Goal: Check status

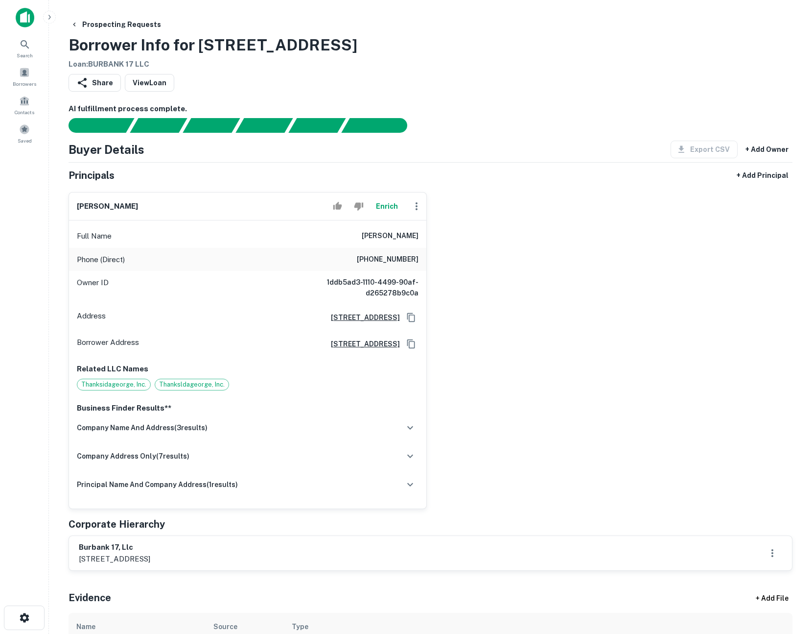
scroll to position [19, 0]
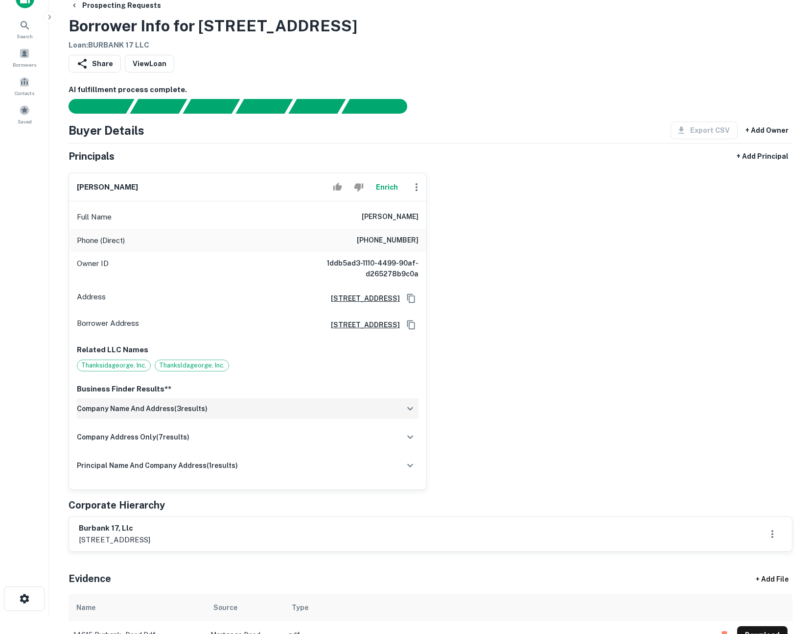
click at [415, 404] on icon "button" at bounding box center [410, 408] width 12 height 12
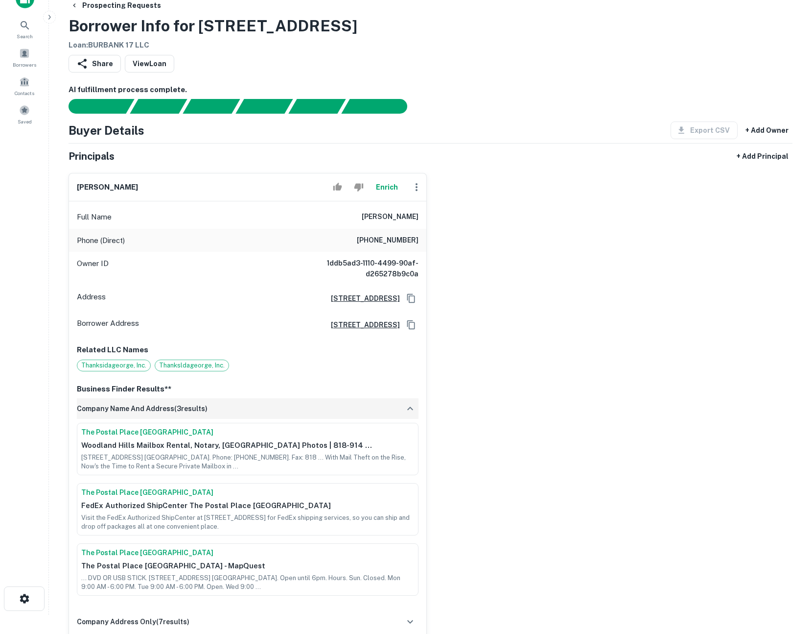
click at [413, 405] on icon "button" at bounding box center [410, 408] width 12 height 12
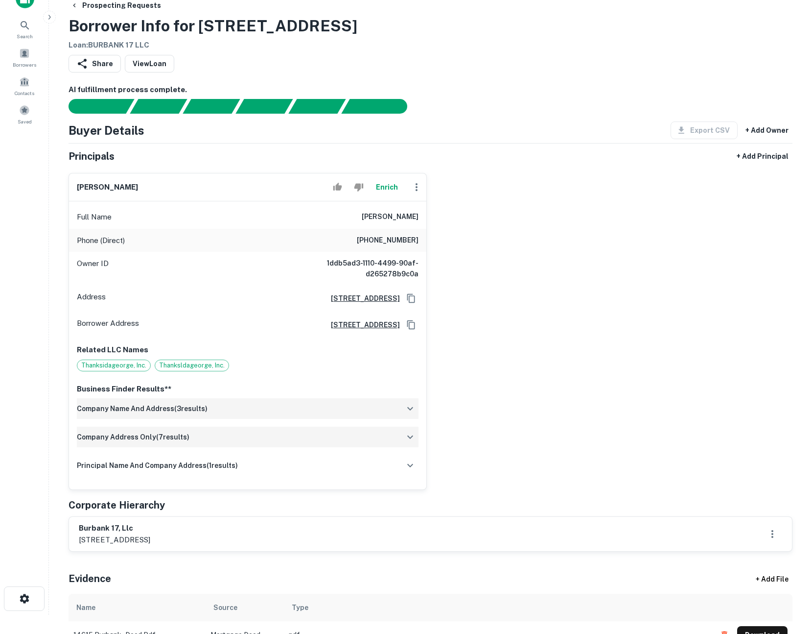
click at [412, 435] on icon "button" at bounding box center [410, 437] width 12 height 12
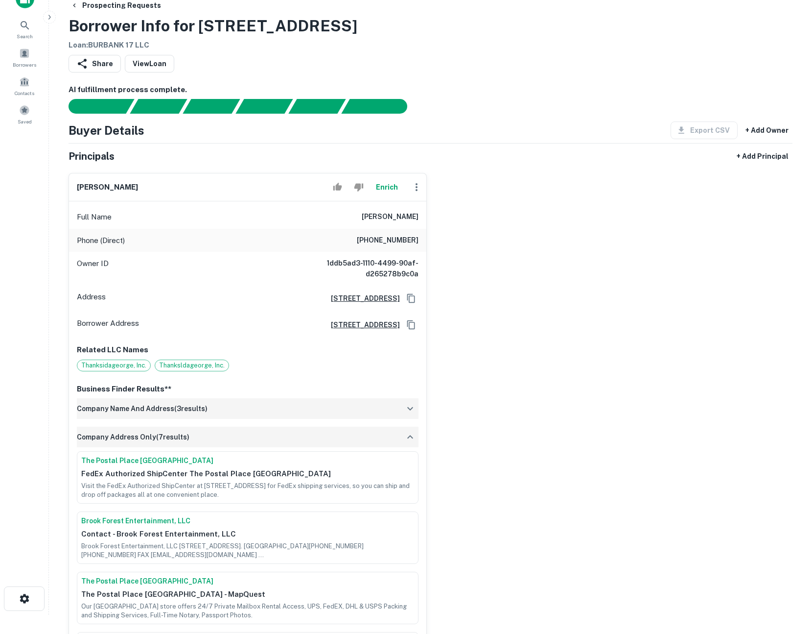
click at [411, 435] on icon "button" at bounding box center [410, 437] width 12 height 12
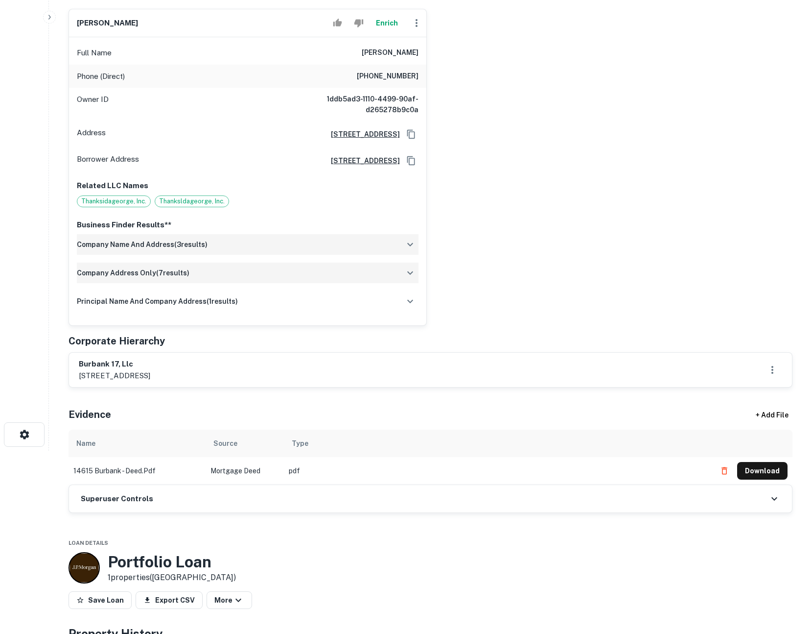
scroll to position [0, 0]
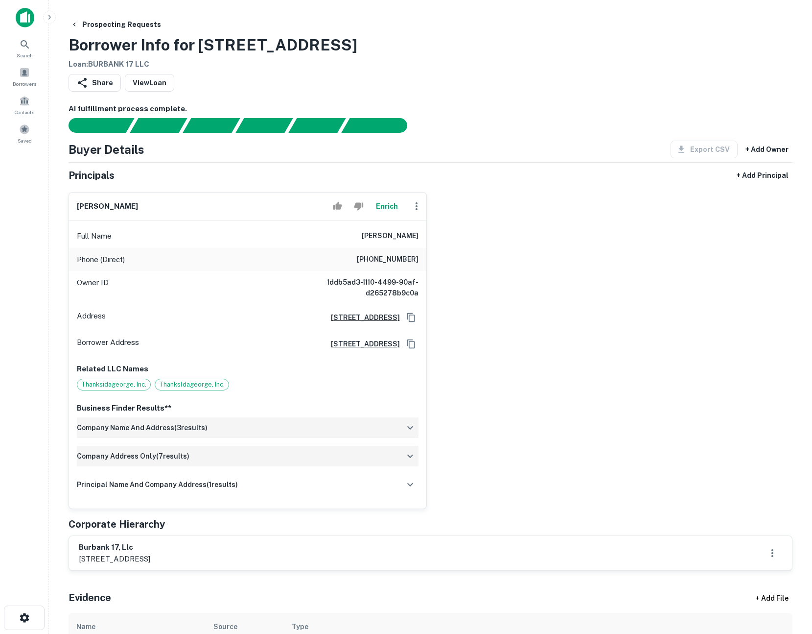
click at [178, 385] on span "Thanksldageorge, Inc." at bounding box center [191, 384] width 73 height 10
drag, startPoint x: 162, startPoint y: 385, endPoint x: 218, endPoint y: 383, distance: 56.3
click at [218, 383] on span "Thanksldageorge, Inc." at bounding box center [191, 384] width 73 height 10
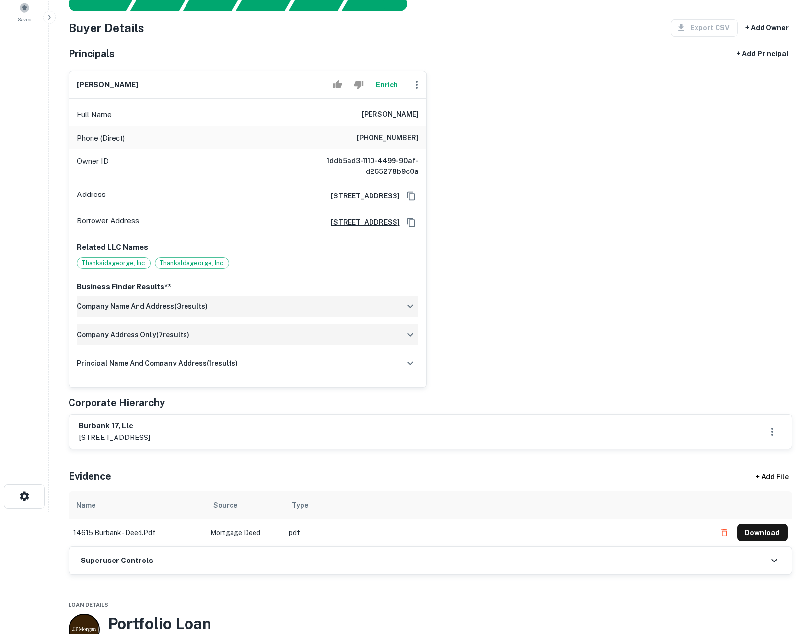
scroll to position [128, 0]
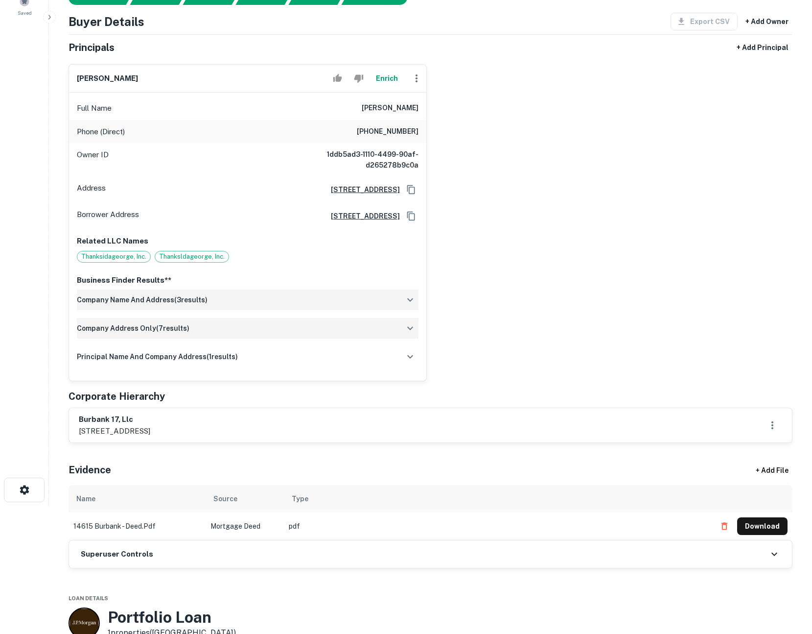
drag, startPoint x: 100, startPoint y: 431, endPoint x: 277, endPoint y: 432, distance: 177.3
click at [277, 432] on div "burbank 17, llc [STREET_ADDRESS]" at bounding box center [431, 425] width 704 height 23
